Goal: Check status: Check status

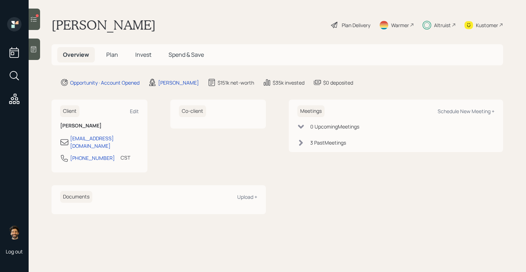
click at [39, 20] on div at bounding box center [34, 19] width 11 height 21
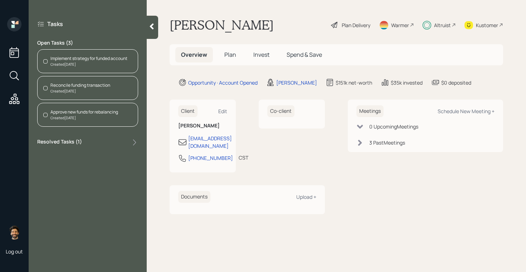
click at [155, 23] on icon at bounding box center [151, 26] width 7 height 7
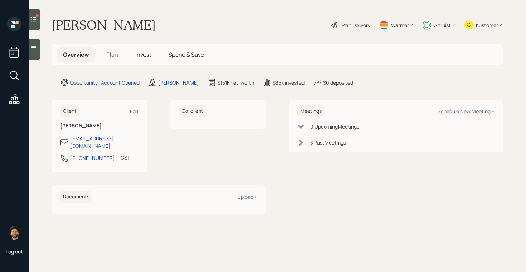
click at [146, 50] on h5 "Invest" at bounding box center [143, 54] width 28 height 15
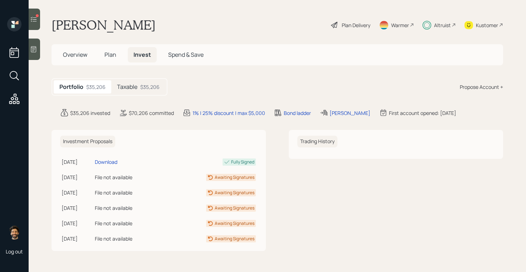
click at [152, 80] on div "Taxable $35,206" at bounding box center [138, 86] width 54 height 13
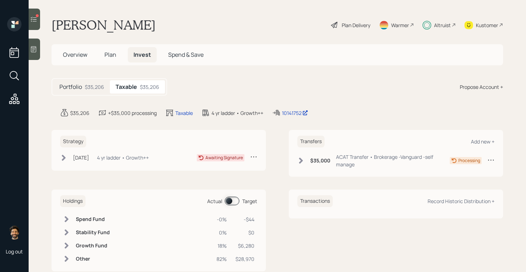
click at [105, 157] on div "[DATE] [DATE] 11:53 AM EDT 4 yr ladder • Growth++" at bounding box center [104, 157] width 89 height 9
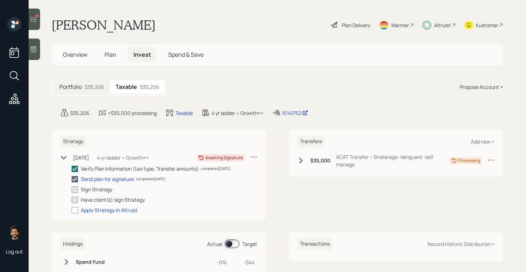
click at [105, 157] on div "[DATE] [DATE] 11:53 AM EDT 4 yr ladder • Growth++" at bounding box center [104, 157] width 89 height 9
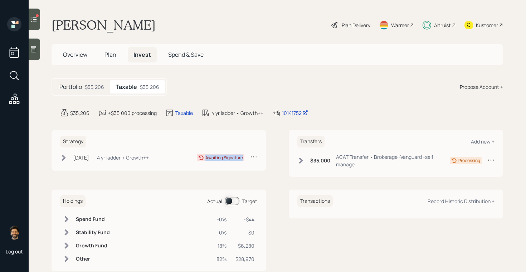
drag, startPoint x: 243, startPoint y: 158, endPoint x: 203, endPoint y: 158, distance: 40.0
click at [203, 158] on div "Awaiting Signature" at bounding box center [221, 157] width 48 height 7
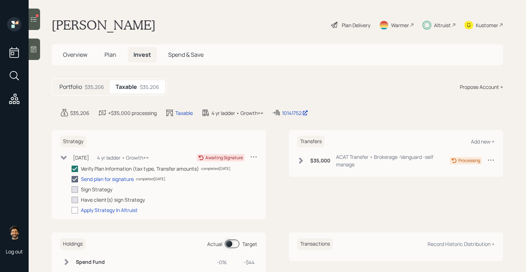
click at [267, 182] on div "Strategy [DATE] [DATE] 11:53 AM EDT 4 yr ladder • Growth++ Awaiting Signature V…" at bounding box center [276, 175] width 451 height 90
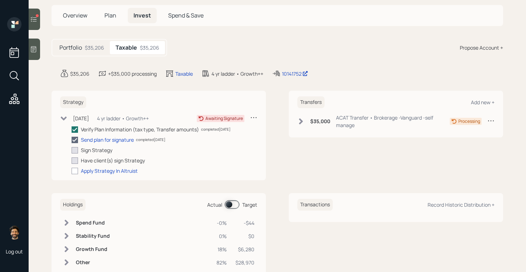
scroll to position [38, 0]
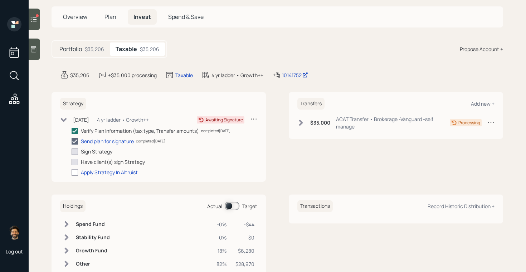
click at [65, 119] on icon at bounding box center [64, 120] width 6 height 4
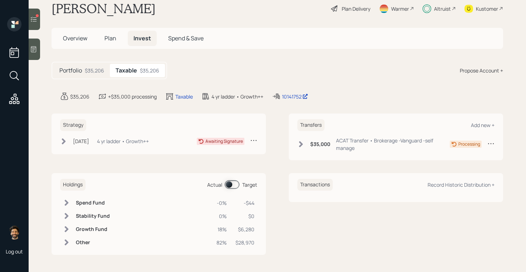
click at [256, 140] on icon at bounding box center [253, 140] width 7 height 7
click at [255, 127] on div "Strategy" at bounding box center [158, 125] width 197 height 12
click at [74, 136] on div "Strategy [DATE] [DATE] 11:53 AM EDT 4 yr ladder • Growth++ Awaiting Signature" at bounding box center [158, 134] width 214 height 41
click at [74, 141] on div "[DATE]" at bounding box center [81, 142] width 16 height 8
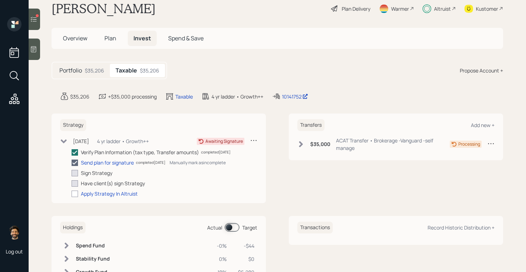
scroll to position [38, 0]
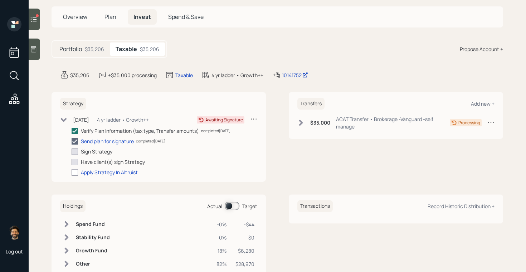
click at [67, 118] on icon at bounding box center [63, 120] width 7 height 7
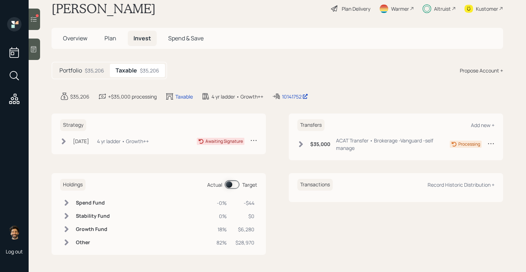
scroll to position [16, 0]
click at [73, 49] on div "Overview Plan Invest Spend & Save" at bounding box center [276, 38] width 451 height 21
click at [74, 40] on span "Overview" at bounding box center [75, 38] width 24 height 8
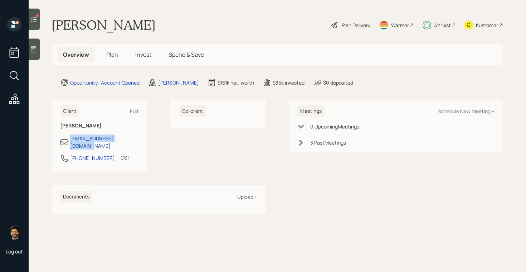
drag, startPoint x: 138, startPoint y: 139, endPoint x: 70, endPoint y: 138, distance: 67.6
click at [70, 138] on div "[EMAIL_ADDRESS][DOMAIN_NAME]" at bounding box center [99, 142] width 79 height 15
copy div "[EMAIL_ADDRESS][DOMAIN_NAME]"
drag, startPoint x: 83, startPoint y: 139, endPoint x: 330, endPoint y: 10, distance: 278.7
click at [0, 0] on div "Log out [PERSON_NAME] Plan Delivery Warmer Altruist Kustomer Overview Plan Inve…" at bounding box center [263, 136] width 526 height 272
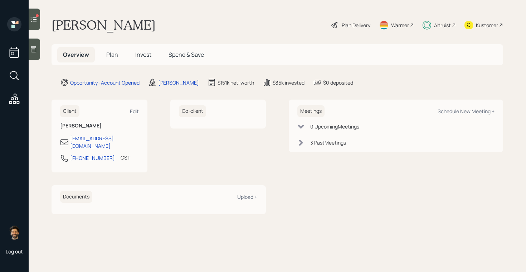
click at [137, 57] on span "Invest" at bounding box center [143, 55] width 16 height 8
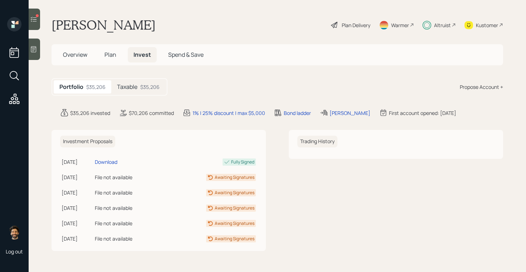
click at [135, 88] on h5 "Taxable" at bounding box center [127, 87] width 20 height 7
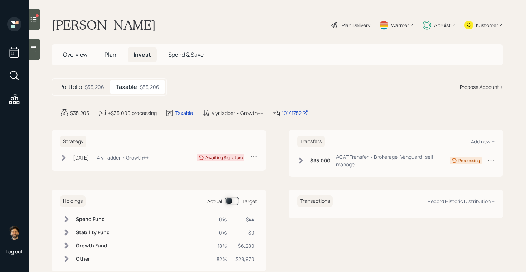
click at [72, 88] on h5 "Portfolio" at bounding box center [70, 87] width 23 height 7
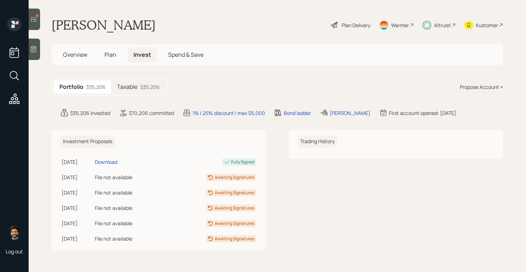
click at [134, 88] on h5 "Taxable" at bounding box center [127, 87] width 20 height 7
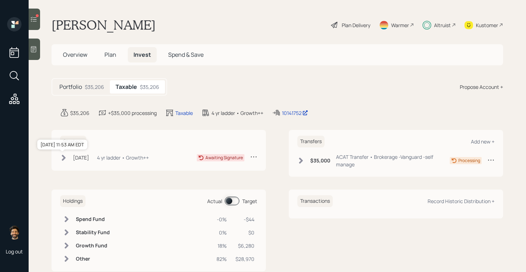
click at [89, 158] on div "[DATE]" at bounding box center [81, 158] width 16 height 8
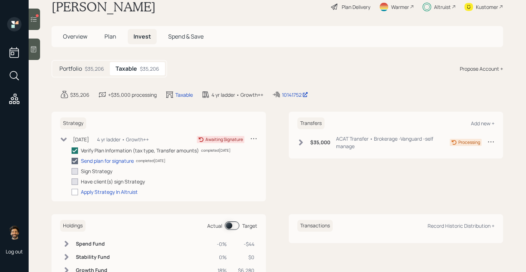
scroll to position [30, 0]
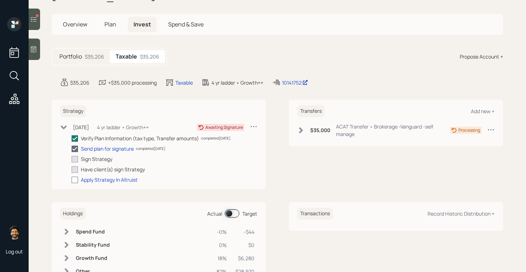
click at [76, 181] on div at bounding box center [74, 180] width 6 height 6
click at [71, 180] on input "checkbox" at bounding box center [71, 180] width 0 height 0
checkbox input "true"
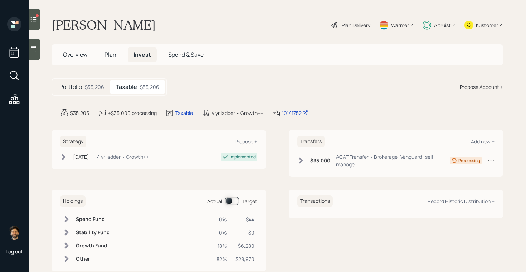
click at [36, 27] on div at bounding box center [34, 19] width 11 height 21
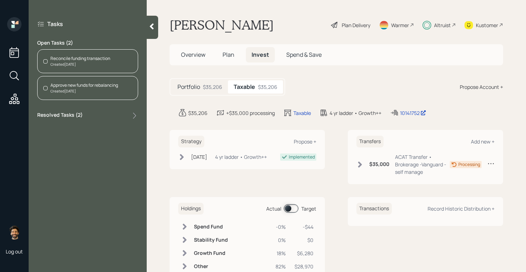
click at [87, 63] on div "Created Today" at bounding box center [80, 64] width 60 height 5
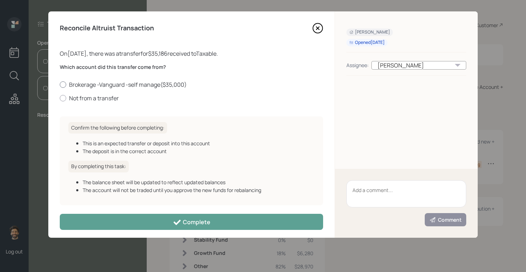
click at [82, 84] on label "Brokerage -Vanguard -self manage ( $35,000 )" at bounding box center [191, 85] width 263 height 8
click at [60, 84] on input "Brokerage -Vanguard -self manage ( $35,000 )" at bounding box center [59, 84] width 0 height 0
radio input "true"
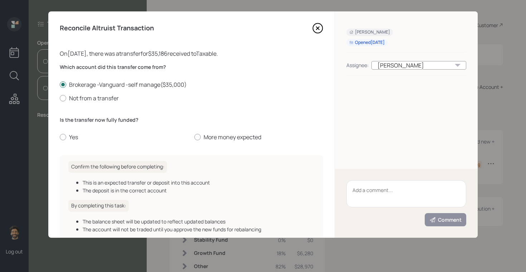
click at [321, 26] on icon at bounding box center [317, 28] width 11 height 11
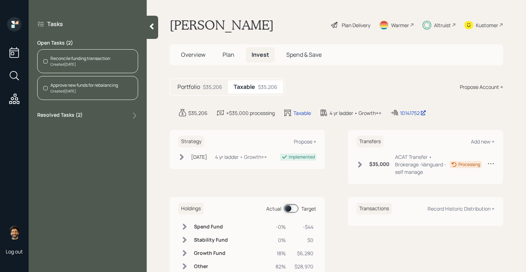
click at [445, 23] on div "Altruist" at bounding box center [442, 25] width 17 height 8
click at [153, 26] on icon at bounding box center [151, 26] width 7 height 7
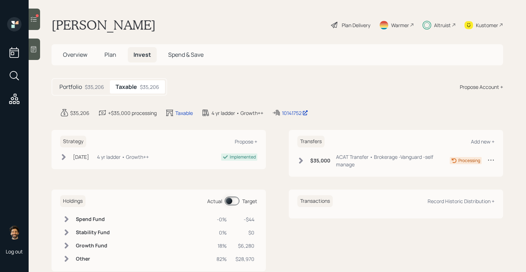
click at [445, 27] on div "Altruist" at bounding box center [442, 25] width 17 height 8
